Goal: Task Accomplishment & Management: Use online tool/utility

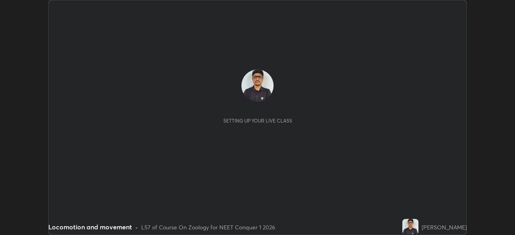
scroll to position [235, 514]
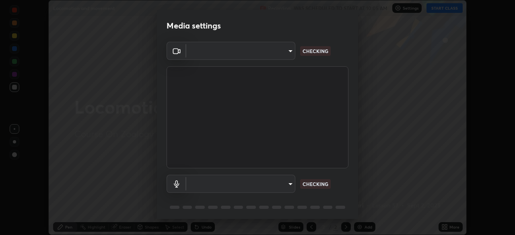
type input "abedebe0d058d4a0c9150841765e58c65a77a18dd04f2ccbe629c89087f5ecea"
click at [290, 184] on body "Erase all Locomotion and movement Recording WAS SCHEDULED TO START AT 10:05 AM …" at bounding box center [257, 117] width 515 height 235
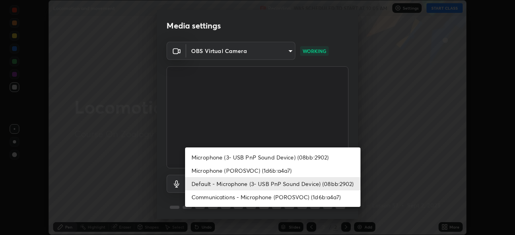
click at [287, 170] on li "Microphone (POROSVOC) (1d6b:a4a7)" at bounding box center [272, 170] width 175 height 13
type input "1e29750f777ab303e0c2604e3e307637d32440e7ed8a3aa846bcde4a2daa06f8"
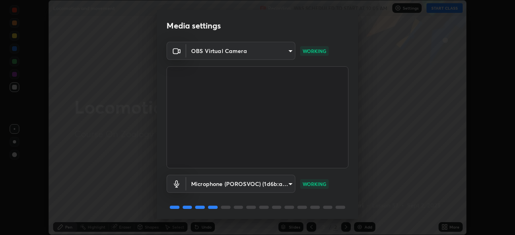
scroll to position [29, 0]
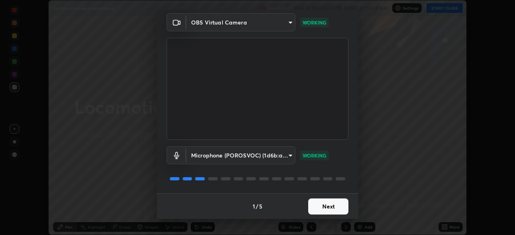
click at [323, 207] on button "Next" at bounding box center [328, 207] width 40 height 16
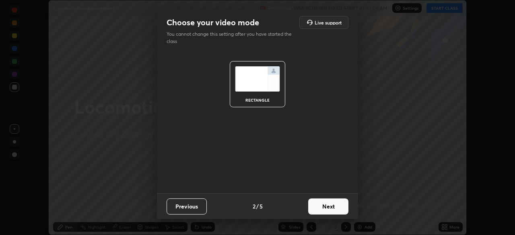
scroll to position [0, 0]
click at [321, 207] on button "Next" at bounding box center [328, 207] width 40 height 16
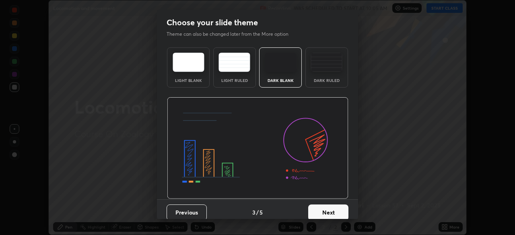
click at [321, 212] on button "Next" at bounding box center [328, 213] width 40 height 16
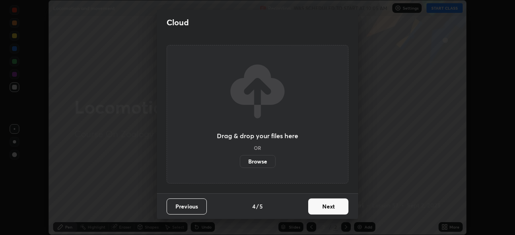
click at [320, 208] on button "Next" at bounding box center [328, 207] width 40 height 16
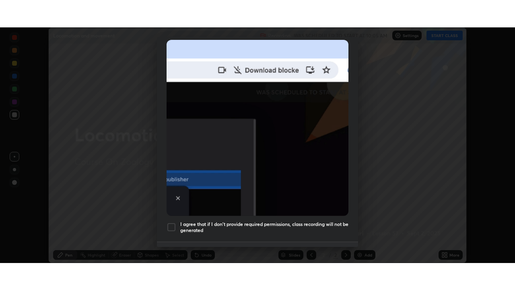
scroll to position [193, 0]
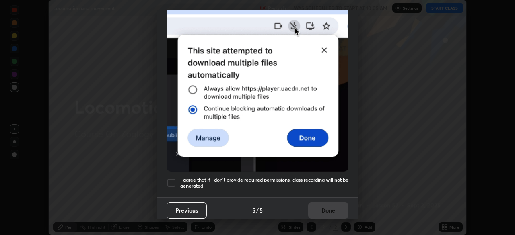
click at [308, 177] on h5 "I agree that if I don't provide required permissions, class recording will not …" at bounding box center [264, 183] width 168 height 12
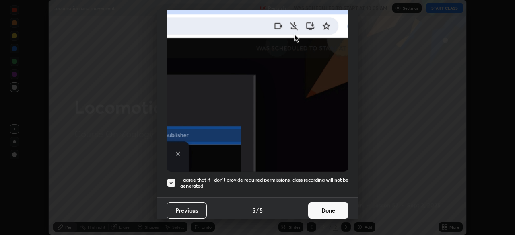
click at [319, 205] on button "Done" at bounding box center [328, 211] width 40 height 16
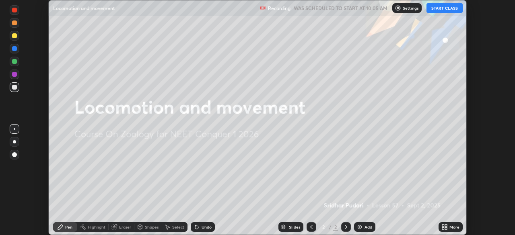
click at [434, 10] on button "START CLASS" at bounding box center [444, 8] width 36 height 10
click at [446, 228] on icon at bounding box center [446, 229] width 2 height 2
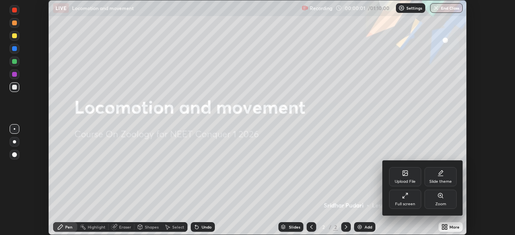
click at [409, 202] on div "Full screen" at bounding box center [405, 204] width 20 height 4
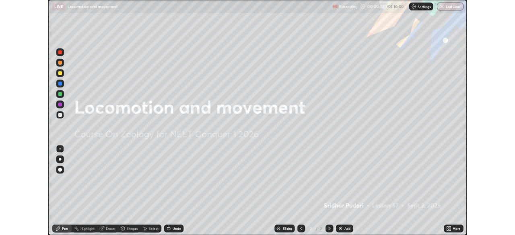
scroll to position [290, 515]
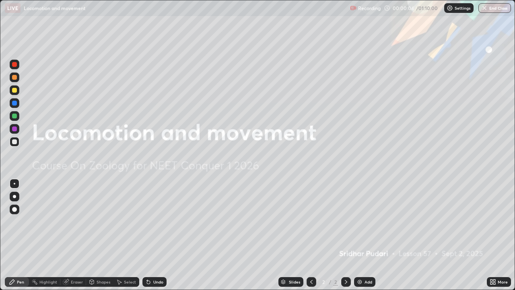
click at [367, 235] on div "Add" at bounding box center [368, 282] width 8 height 4
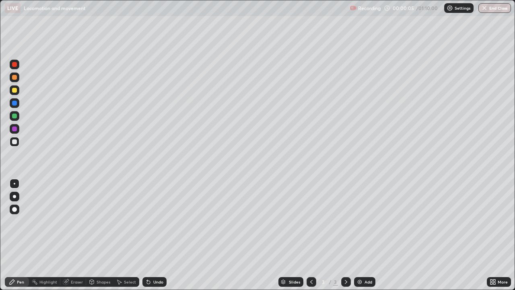
click at [310, 235] on icon at bounding box center [311, 281] width 6 height 6
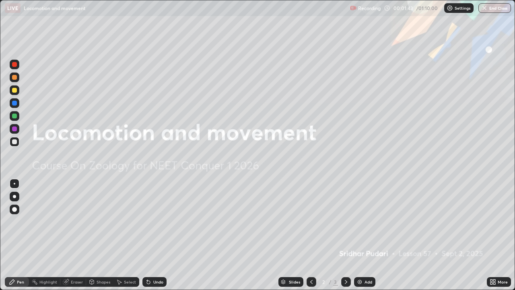
click at [360, 235] on img at bounding box center [359, 281] width 6 height 6
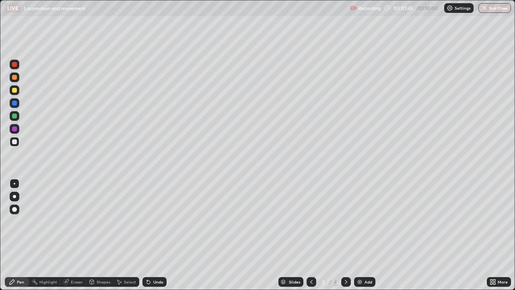
click at [16, 199] on div at bounding box center [15, 196] width 10 height 10
click at [14, 88] on div at bounding box center [14, 90] width 5 height 5
click at [14, 142] on div at bounding box center [14, 141] width 5 height 5
click at [153, 235] on div "Undo" at bounding box center [158, 282] width 10 height 4
click at [150, 235] on icon at bounding box center [148, 281] width 6 height 6
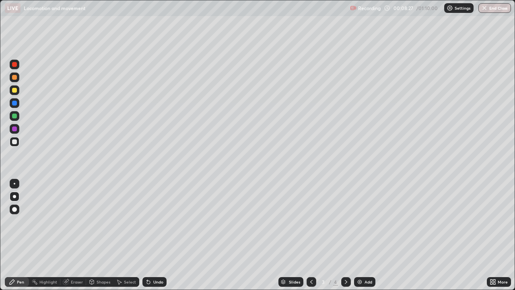
click at [162, 235] on div "Undo" at bounding box center [154, 282] width 24 height 10
click at [158, 235] on div "Undo" at bounding box center [158, 282] width 10 height 4
click at [157, 235] on div "Undo" at bounding box center [154, 282] width 24 height 10
click at [362, 235] on img at bounding box center [359, 281] width 6 height 6
click at [16, 90] on div at bounding box center [14, 90] width 5 height 5
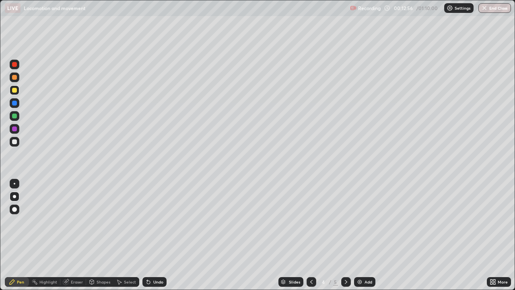
click at [159, 235] on div "Undo" at bounding box center [158, 282] width 10 height 4
click at [16, 105] on div at bounding box center [14, 103] width 5 height 5
click at [19, 144] on div at bounding box center [15, 142] width 10 height 10
click at [15, 103] on div at bounding box center [14, 103] width 5 height 5
click at [15, 129] on div at bounding box center [14, 128] width 5 height 5
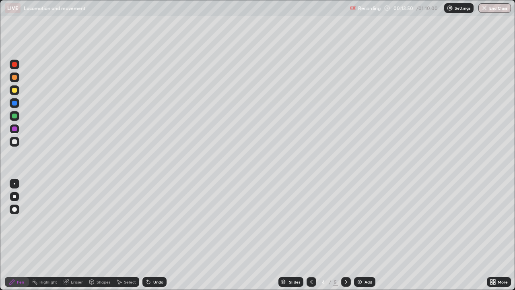
click at [15, 117] on div at bounding box center [14, 115] width 5 height 5
click at [16, 146] on div at bounding box center [15, 142] width 10 height 10
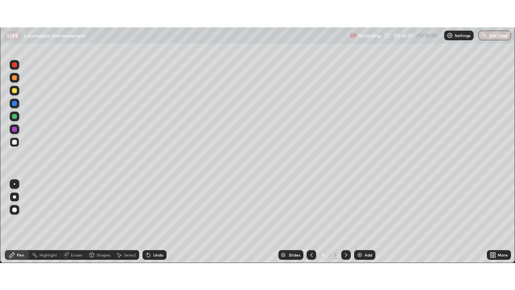
scroll to position [39986, 39706]
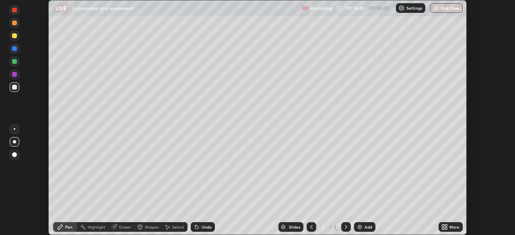
click at [445, 228] on icon at bounding box center [446, 229] width 2 height 2
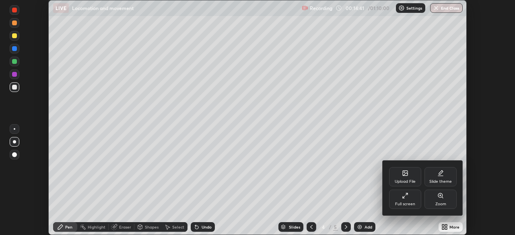
click at [399, 203] on div "Full screen" at bounding box center [405, 204] width 20 height 4
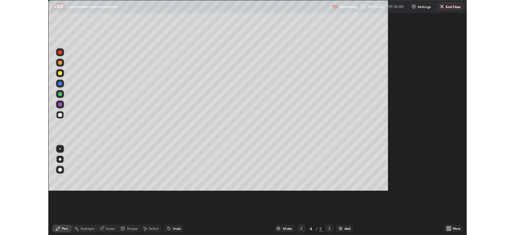
scroll to position [290, 515]
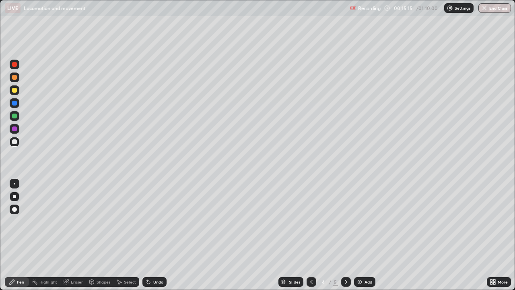
click at [149, 235] on icon at bounding box center [148, 281] width 3 height 3
click at [154, 235] on div "Undo" at bounding box center [158, 282] width 10 height 4
click at [154, 235] on div "Undo" at bounding box center [154, 282] width 24 height 10
click at [76, 235] on div "Eraser" at bounding box center [73, 282] width 26 height 10
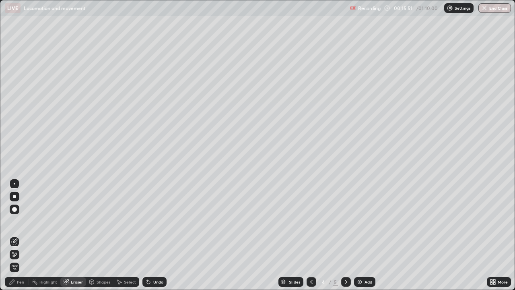
click at [18, 235] on div "Pen" at bounding box center [20, 282] width 7 height 4
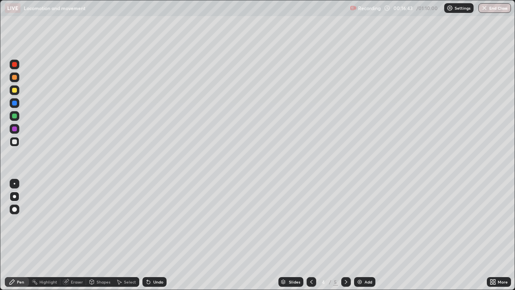
click at [16, 90] on div at bounding box center [14, 90] width 5 height 5
click at [14, 66] on div at bounding box center [14, 64] width 5 height 5
click at [15, 143] on div at bounding box center [14, 141] width 5 height 5
click at [147, 235] on icon at bounding box center [147, 280] width 1 height 1
click at [150, 235] on icon at bounding box center [148, 281] width 6 height 6
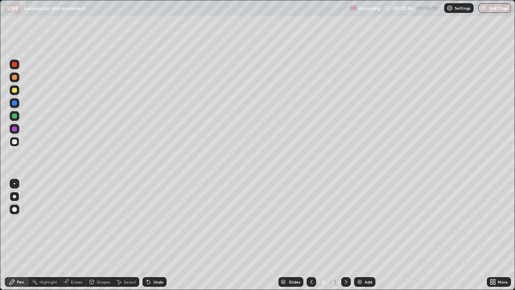
click at [147, 235] on icon at bounding box center [148, 281] width 3 height 3
click at [147, 235] on icon at bounding box center [147, 280] width 1 height 1
click at [14, 64] on div at bounding box center [14, 64] width 5 height 5
click at [156, 235] on div "Undo" at bounding box center [158, 282] width 10 height 4
click at [311, 235] on icon at bounding box center [311, 281] width 6 height 6
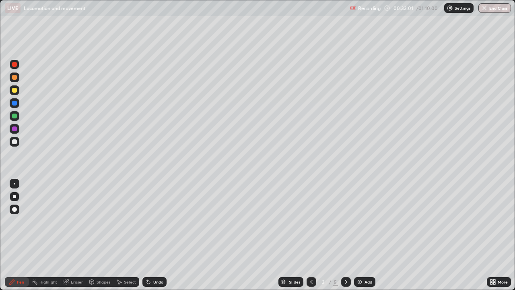
click at [345, 235] on icon at bounding box center [346, 281] width 6 height 6
click at [370, 235] on div "Add" at bounding box center [368, 282] width 8 height 4
click at [19, 93] on div at bounding box center [15, 90] width 10 height 10
click at [15, 142] on div at bounding box center [14, 141] width 5 height 5
click at [14, 101] on div at bounding box center [14, 103] width 5 height 5
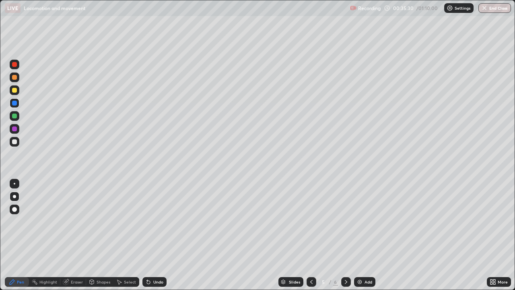
click at [15, 142] on div at bounding box center [14, 141] width 5 height 5
click at [16, 92] on div at bounding box center [15, 90] width 10 height 10
click at [14, 67] on div at bounding box center [15, 65] width 10 height 10
click at [14, 105] on div at bounding box center [14, 103] width 5 height 5
click at [14, 142] on div at bounding box center [14, 141] width 5 height 5
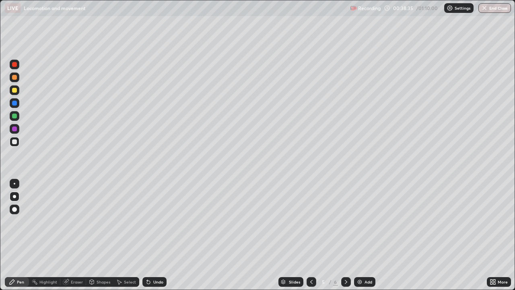
click at [312, 235] on icon at bounding box center [311, 281] width 6 height 6
click at [311, 235] on icon at bounding box center [311, 281] width 6 height 6
click at [344, 235] on div at bounding box center [346, 282] width 10 height 10
click at [345, 235] on icon at bounding box center [346, 281] width 6 height 6
click at [311, 235] on icon at bounding box center [311, 281] width 6 height 6
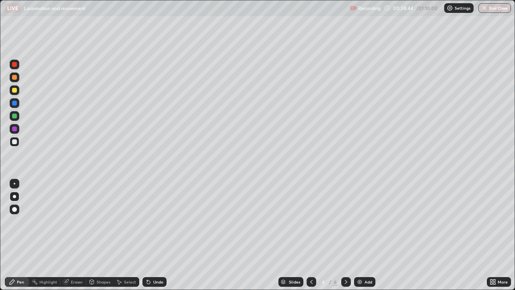
click at [310, 235] on icon at bounding box center [311, 281] width 6 height 6
click at [345, 235] on icon at bounding box center [346, 281] width 6 height 6
click at [14, 92] on div at bounding box center [14, 90] width 5 height 5
click at [15, 126] on div at bounding box center [15, 129] width 10 height 10
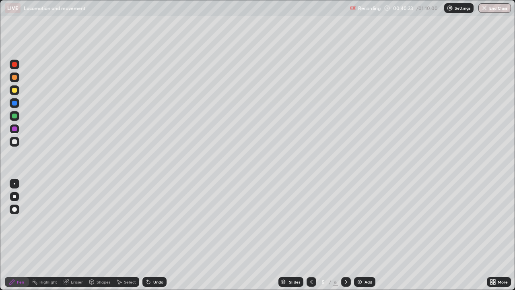
click at [16, 143] on div at bounding box center [14, 141] width 5 height 5
click at [14, 65] on div at bounding box center [14, 64] width 5 height 5
click at [13, 115] on div at bounding box center [14, 115] width 5 height 5
click at [16, 64] on div at bounding box center [14, 64] width 5 height 5
click at [18, 141] on div at bounding box center [15, 142] width 10 height 10
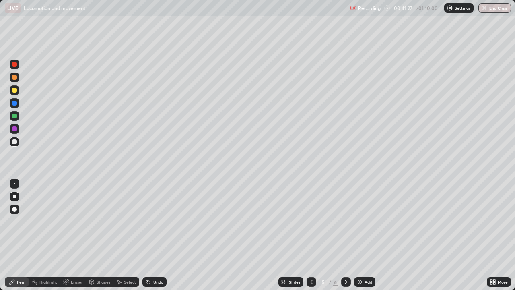
click at [308, 235] on icon at bounding box center [311, 281] width 6 height 6
click at [309, 235] on div at bounding box center [311, 282] width 10 height 10
click at [344, 235] on icon at bounding box center [346, 281] width 6 height 6
click at [345, 235] on icon at bounding box center [346, 281] width 6 height 6
click at [19, 64] on div at bounding box center [15, 65] width 10 height 10
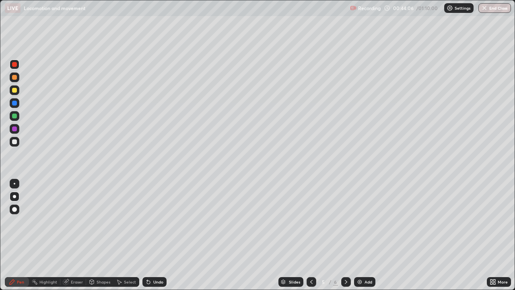
click at [12, 142] on div at bounding box center [14, 141] width 5 height 5
click at [152, 235] on div "Undo" at bounding box center [154, 282] width 24 height 10
click at [148, 235] on div "Undo" at bounding box center [154, 282] width 24 height 10
click at [149, 235] on div "Undo" at bounding box center [154, 282] width 24 height 10
click at [154, 235] on div "Undo" at bounding box center [154, 282] width 24 height 10
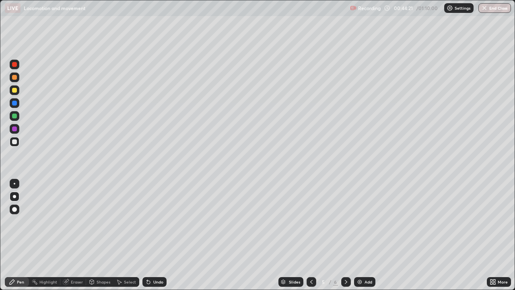
click at [156, 235] on div "Undo" at bounding box center [154, 282] width 24 height 10
click at [359, 235] on img at bounding box center [359, 281] width 6 height 6
click at [15, 90] on div at bounding box center [14, 90] width 5 height 5
click at [17, 144] on div at bounding box center [15, 142] width 10 height 10
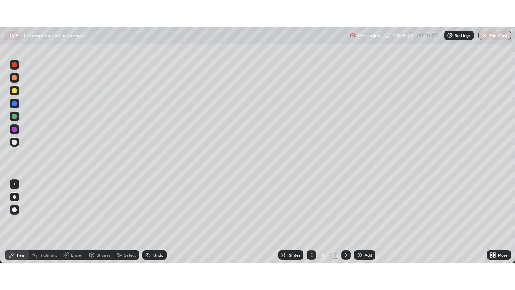
scroll to position [39986, 39706]
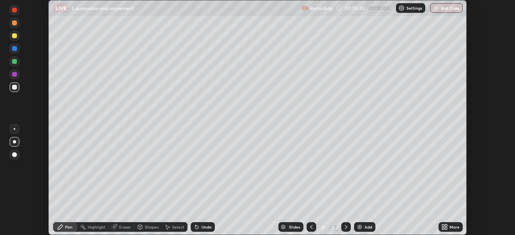
click at [445, 230] on icon at bounding box center [446, 229] width 2 height 2
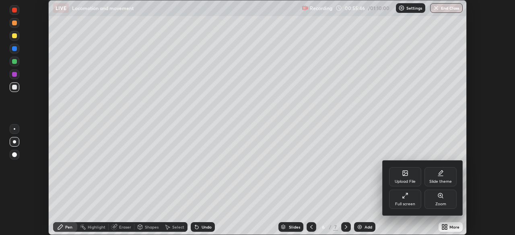
click at [407, 199] on div "Full screen" at bounding box center [405, 199] width 32 height 19
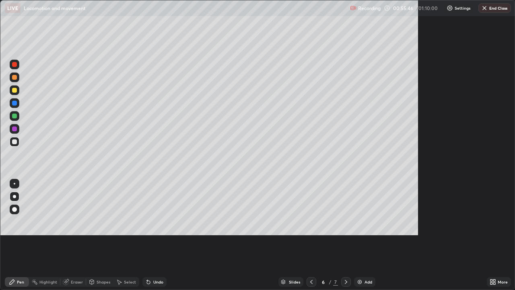
scroll to position [290, 515]
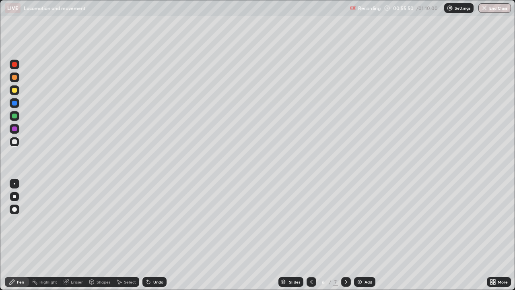
click at [157, 235] on div "Undo" at bounding box center [154, 282] width 24 height 10
click at [153, 235] on div "Undo" at bounding box center [158, 282] width 10 height 4
click at [158, 235] on div "Undo" at bounding box center [158, 282] width 10 height 4
click at [15, 64] on div at bounding box center [14, 64] width 5 height 5
click at [15, 103] on div at bounding box center [14, 103] width 5 height 5
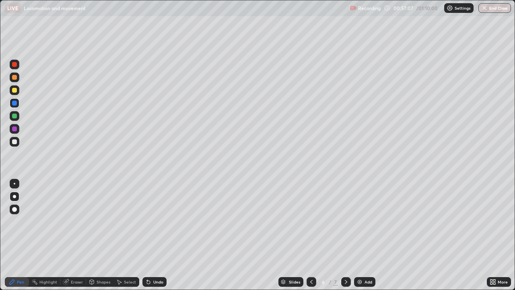
click at [15, 142] on div at bounding box center [14, 141] width 5 height 5
click at [311, 235] on icon at bounding box center [311, 281] width 6 height 6
click at [345, 235] on icon at bounding box center [346, 281] width 6 height 6
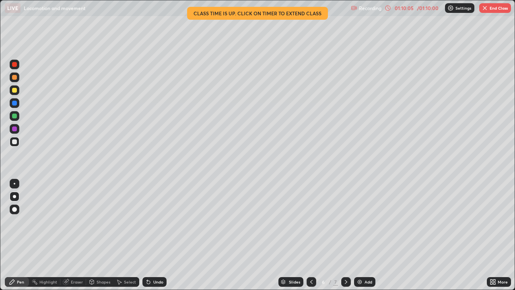
click at [481, 11] on button "End Class" at bounding box center [495, 8] width 32 height 10
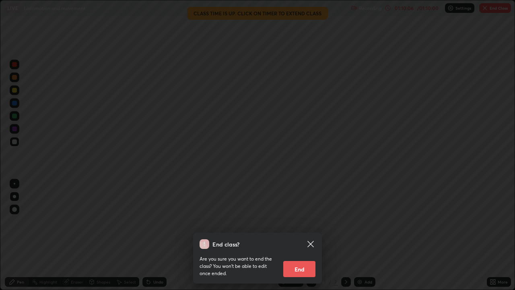
click at [292, 235] on button "End" at bounding box center [299, 269] width 32 height 16
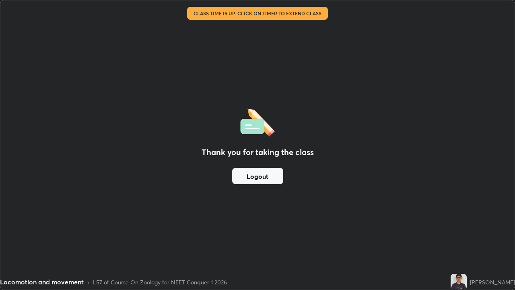
click at [247, 174] on button "Logout" at bounding box center [257, 176] width 51 height 16
